Goal: Information Seeking & Learning: Learn about a topic

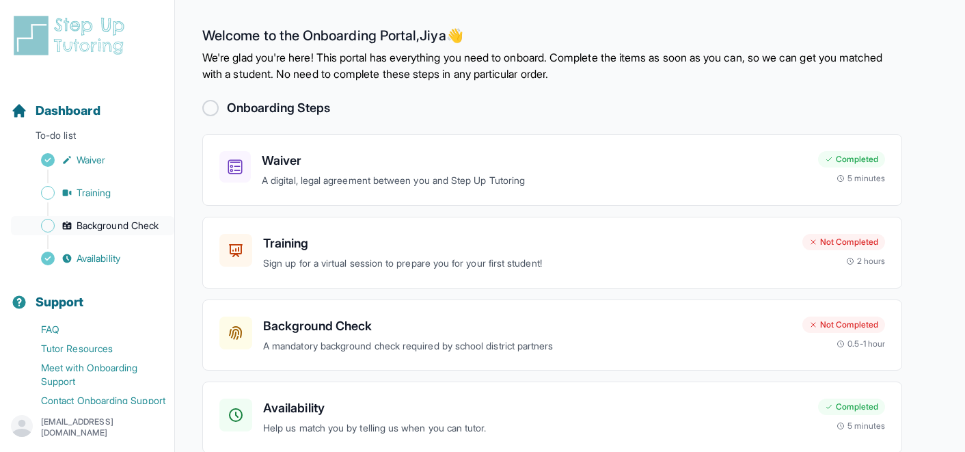
scroll to position [33, 0]
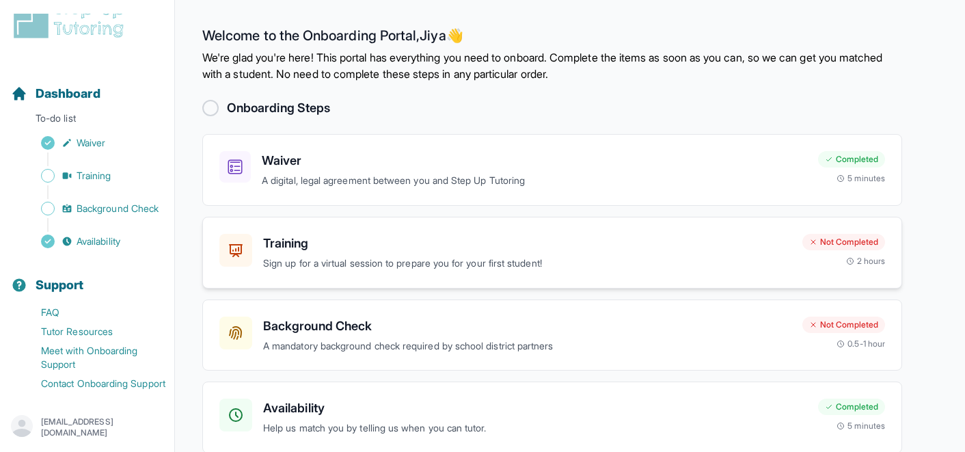
click at [388, 250] on h3 "Training" at bounding box center [527, 243] width 528 height 19
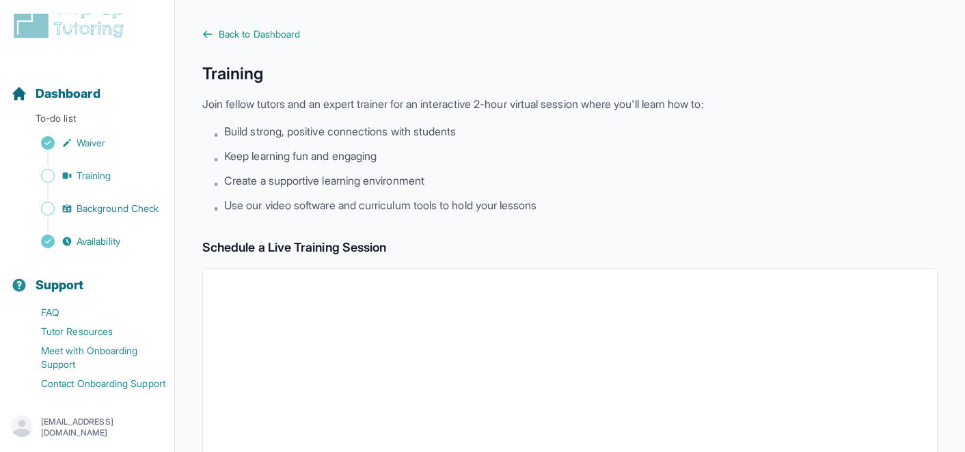
click at [217, 32] on link "Back to Dashboard" at bounding box center [569, 34] width 735 height 14
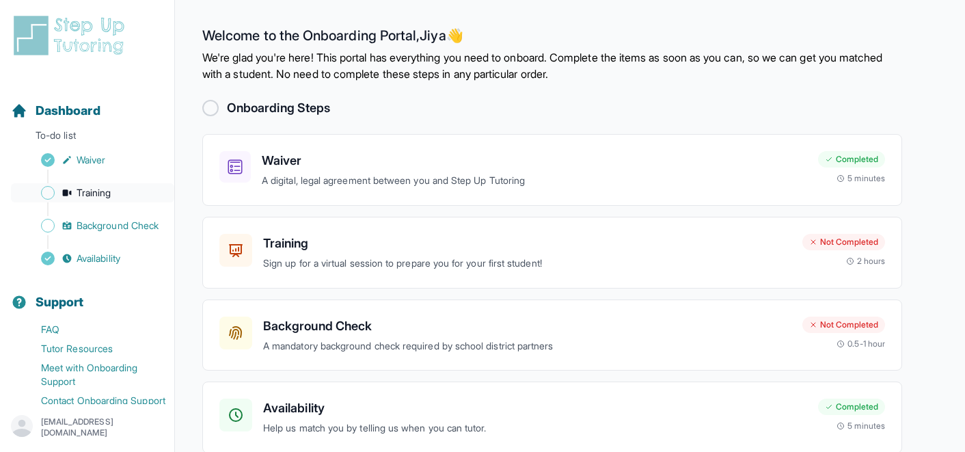
click at [92, 194] on span "Training" at bounding box center [94, 193] width 35 height 14
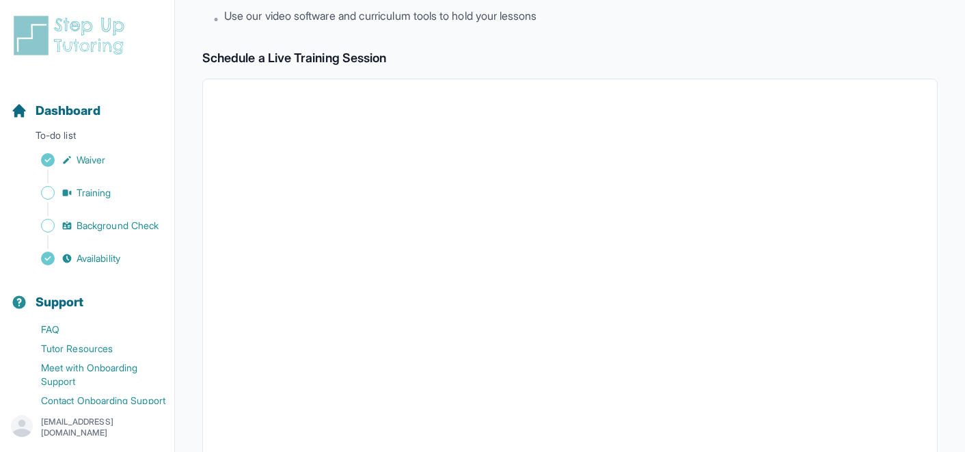
scroll to position [192, 0]
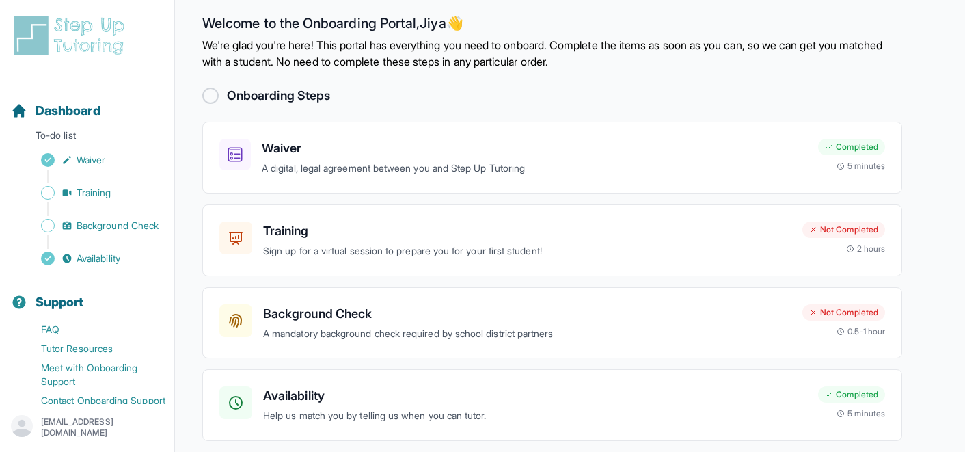
scroll to position [64, 0]
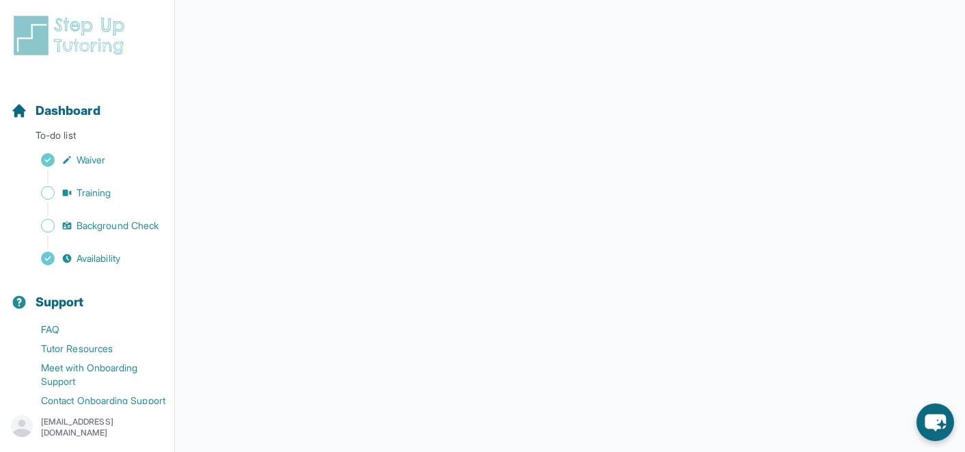
scroll to position [275, 0]
click at [75, 104] on span "Dashboard" at bounding box center [68, 110] width 65 height 19
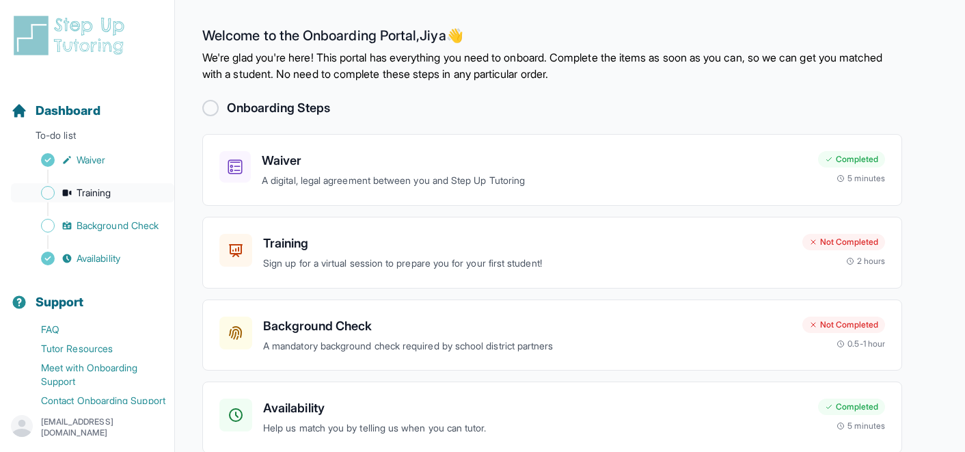
click at [87, 187] on span "Training" at bounding box center [94, 193] width 35 height 14
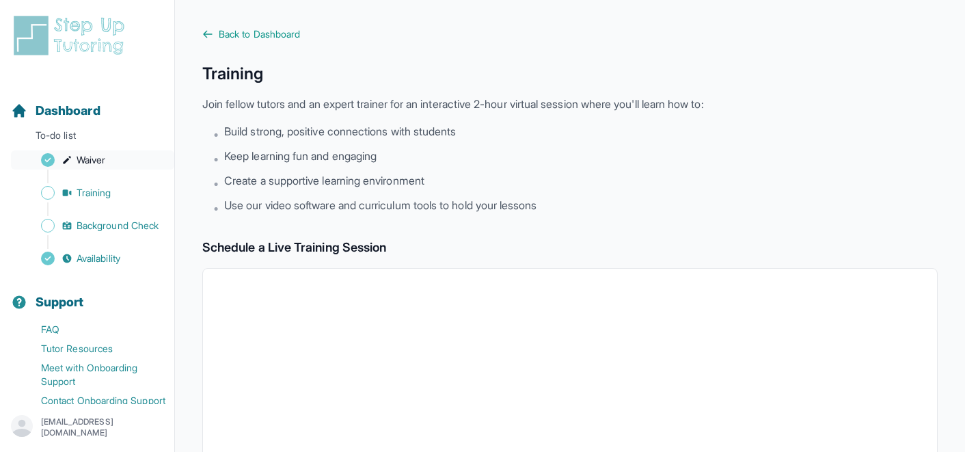
click at [88, 151] on link "Waiver" at bounding box center [92, 159] width 163 height 19
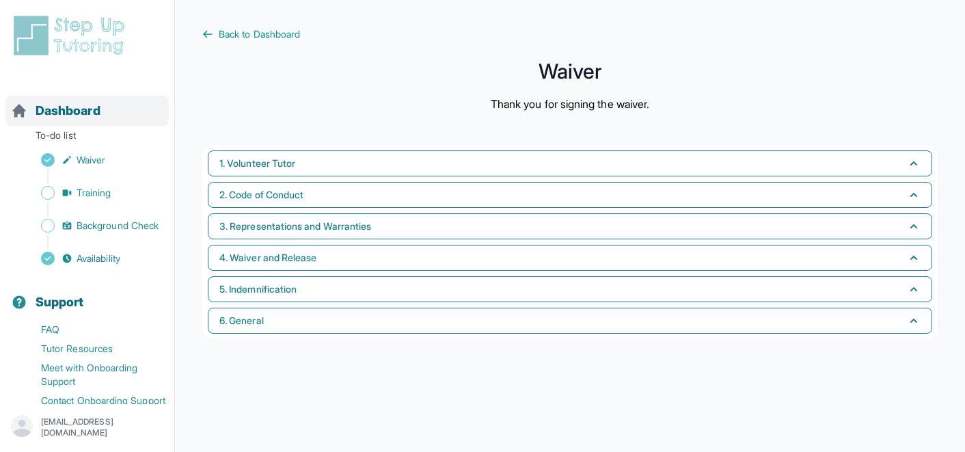
click at [81, 120] on span "Dashboard" at bounding box center [68, 110] width 65 height 19
